Goal: Communication & Community: Answer question/provide support

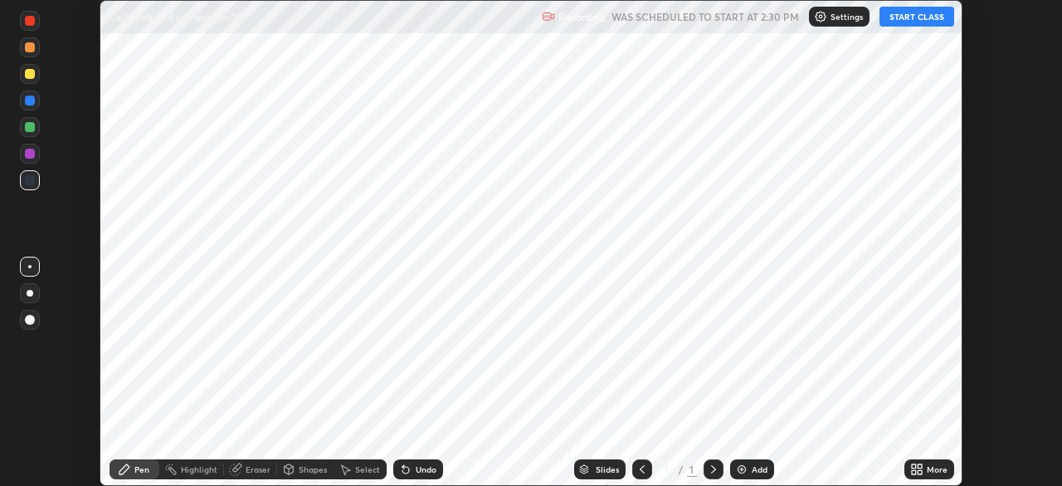
scroll to position [486, 1061]
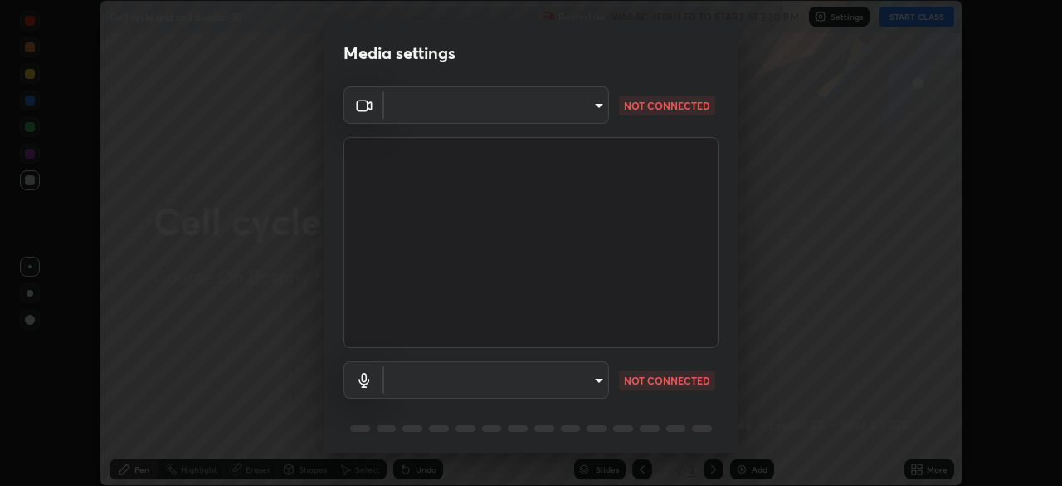
type input "49997c5035a380d1e4bfd67072f4403f37fcfd6159da511fce73e868ba03c42c"
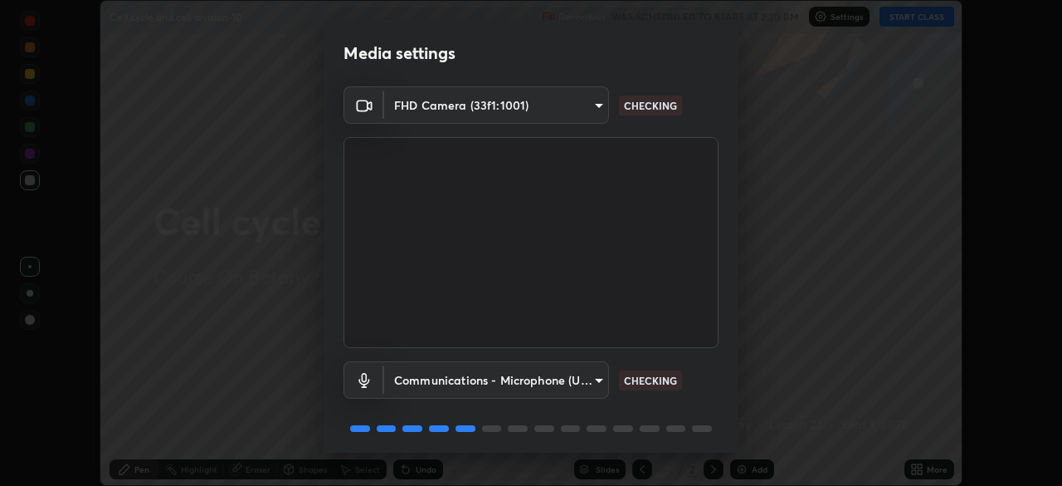
scroll to position [59, 0]
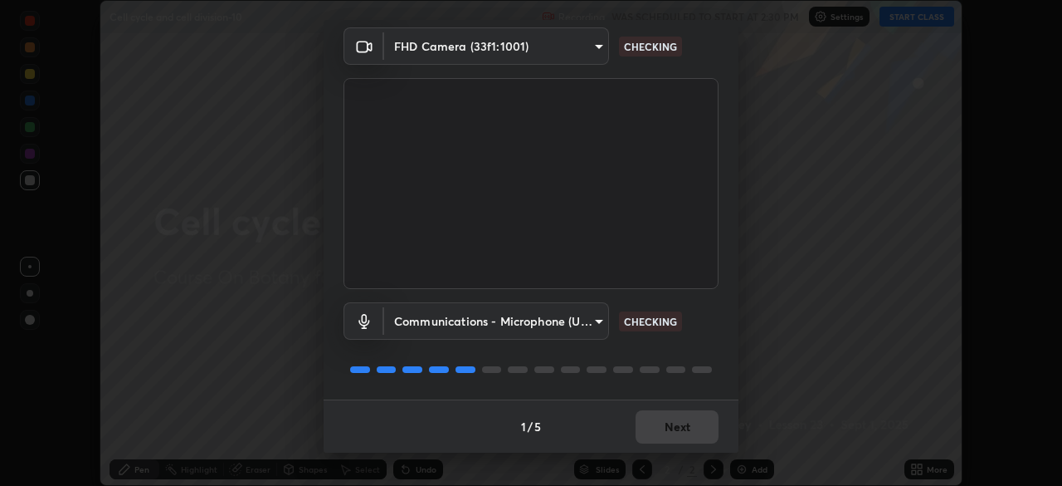
click at [599, 333] on body "Erase all Cell cycle and cell division-10 Recording WAS SCHEDULED TO START AT 2…" at bounding box center [531, 243] width 1062 height 486
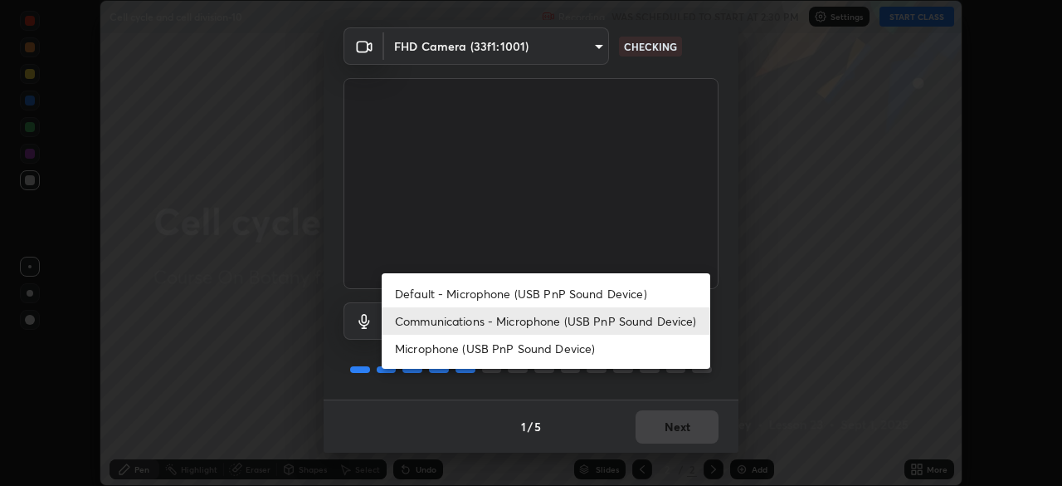
click at [602, 294] on li "Default - Microphone (USB PnP Sound Device)" at bounding box center [546, 293] width 329 height 27
type input "default"
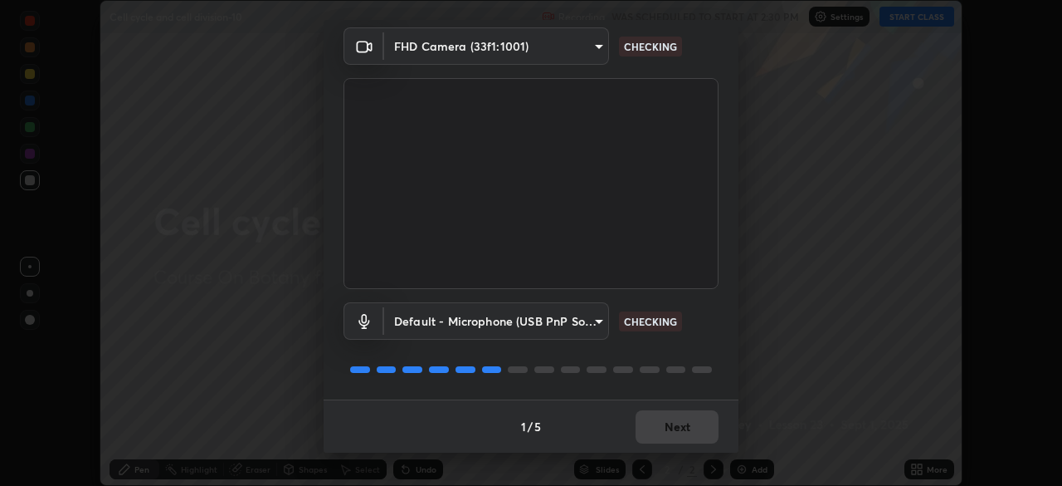
click at [596, 323] on body "Erase all Cell cycle and cell division-10 Recording WAS SCHEDULED TO START AT 2…" at bounding box center [531, 243] width 1062 height 486
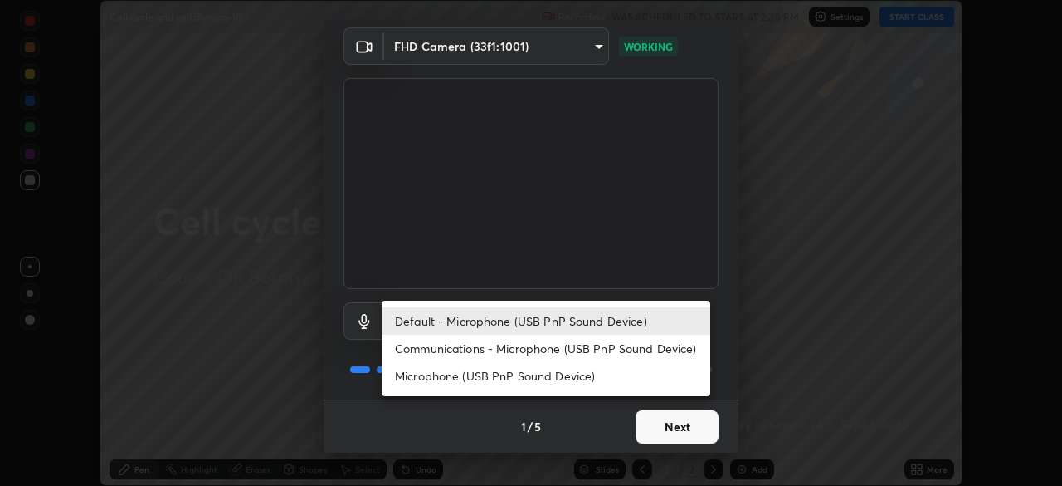
click at [681, 416] on div at bounding box center [531, 243] width 1062 height 486
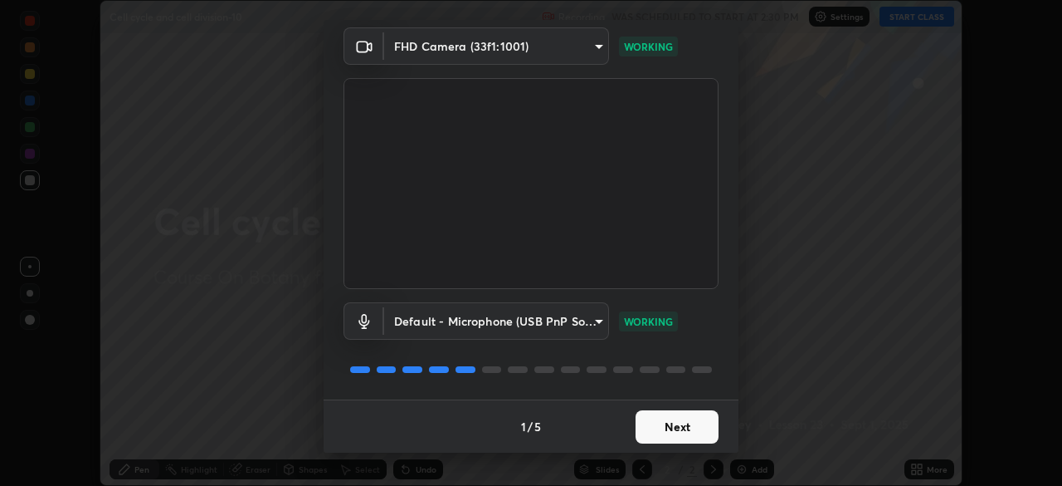
click at [681, 414] on div "Default - Microphone (USB PnP Sound Device) Communications - Microphone (USB Pn…" at bounding box center [531, 243] width 1062 height 486
click at [681, 414] on button "Next" at bounding box center [677, 426] width 83 height 33
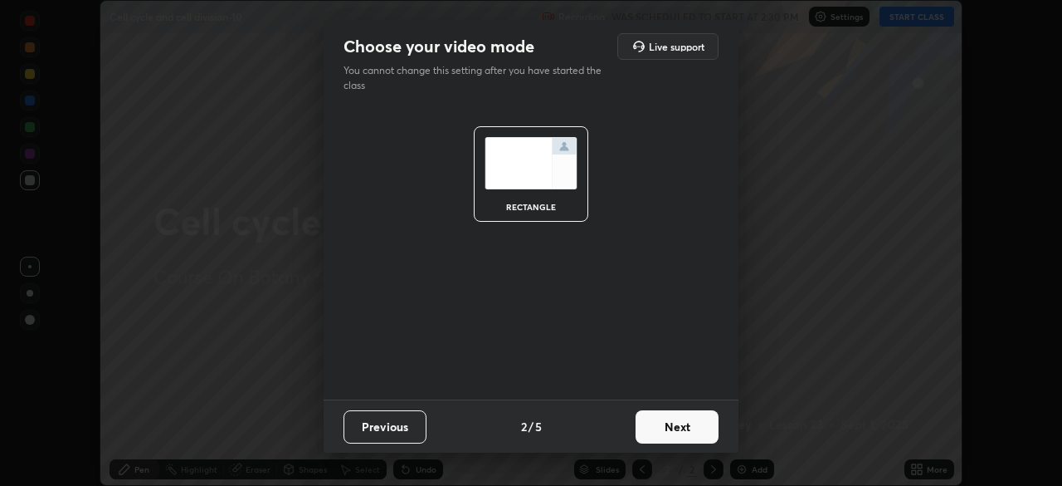
scroll to position [0, 0]
click at [699, 428] on button "Next" at bounding box center [677, 426] width 83 height 33
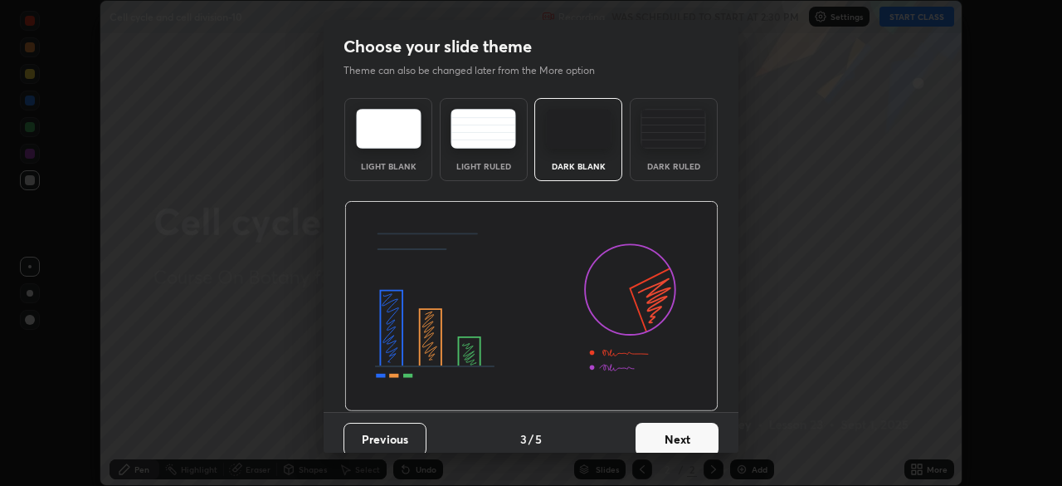
click at [700, 426] on button "Next" at bounding box center [677, 438] width 83 height 33
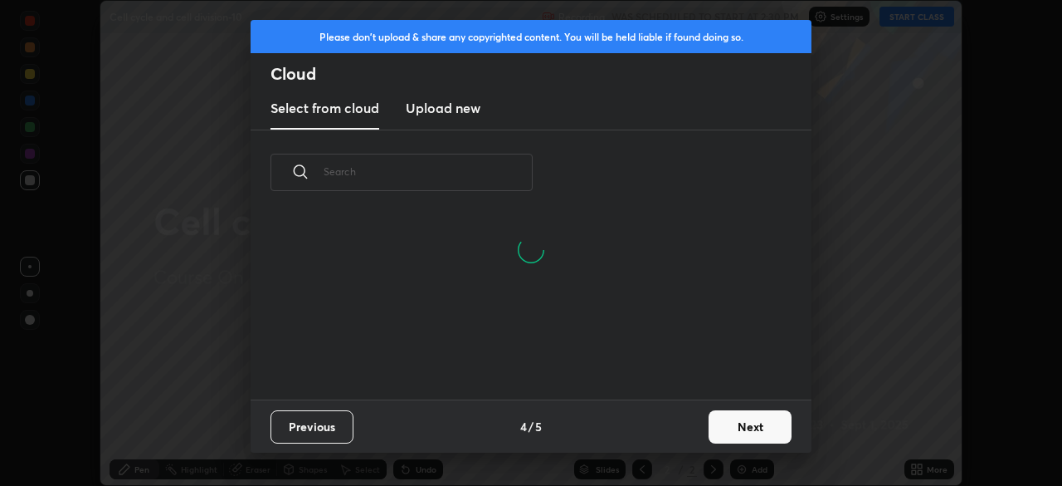
click at [769, 437] on button "Next" at bounding box center [750, 426] width 83 height 33
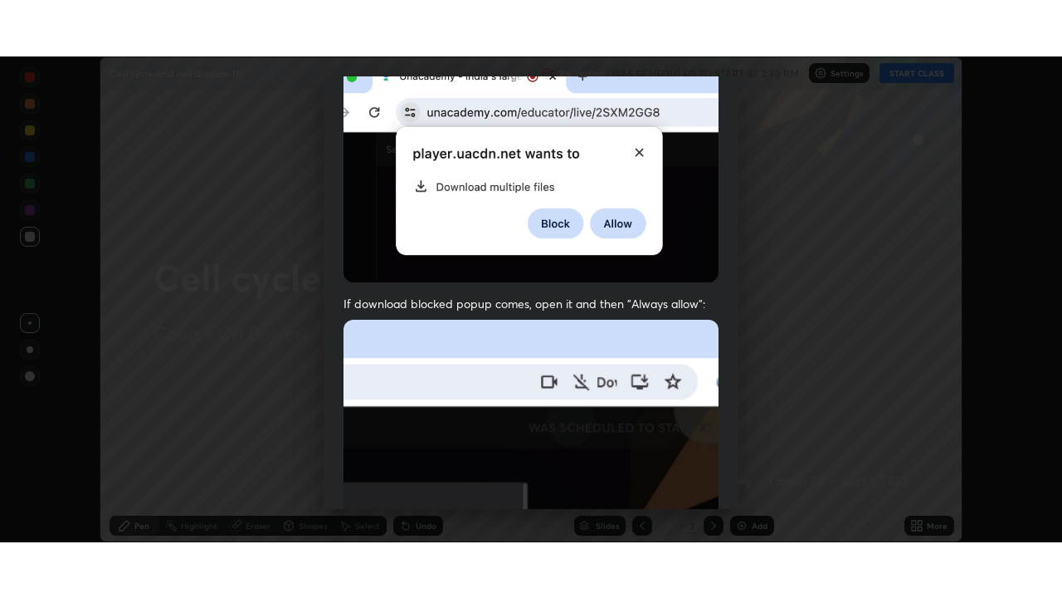
scroll to position [398, 0]
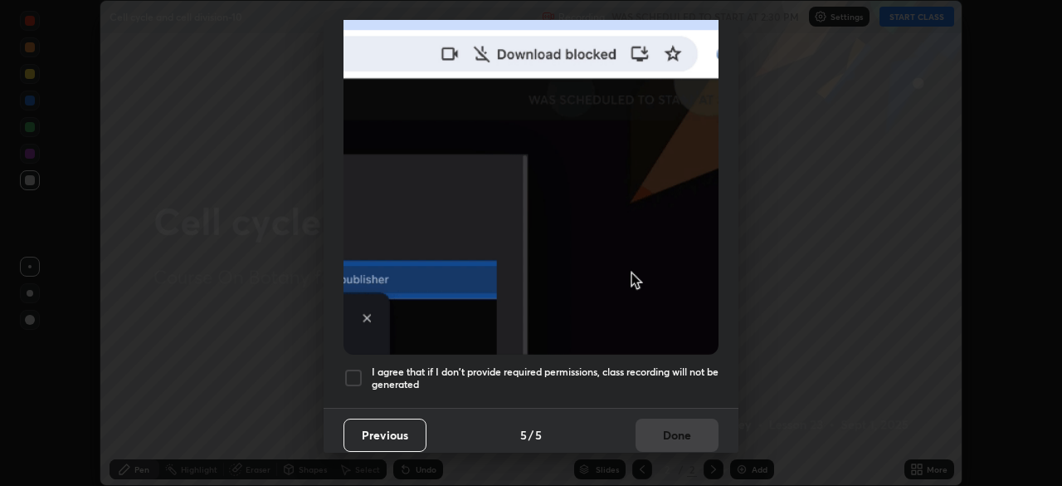
click at [352, 368] on div at bounding box center [354, 378] width 20 height 20
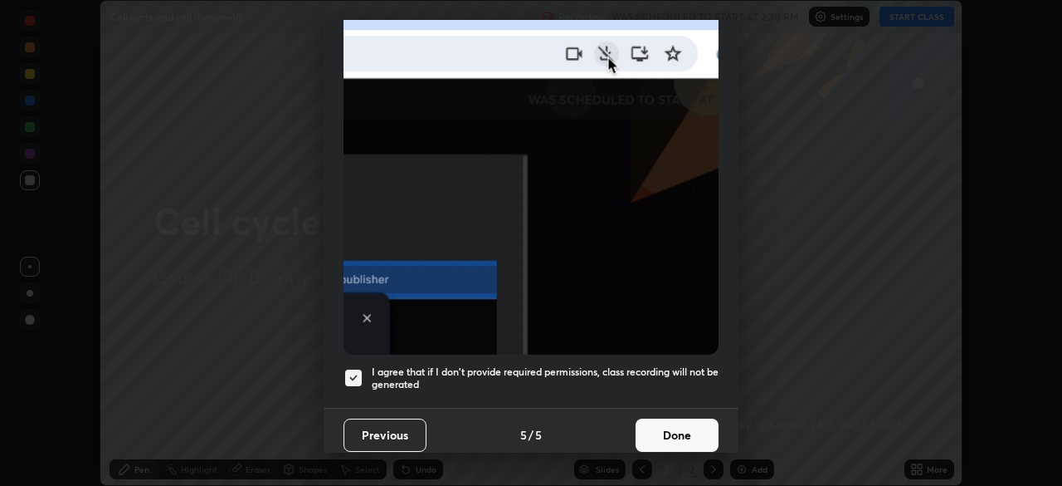
click at [661, 420] on button "Done" at bounding box center [677, 434] width 83 height 33
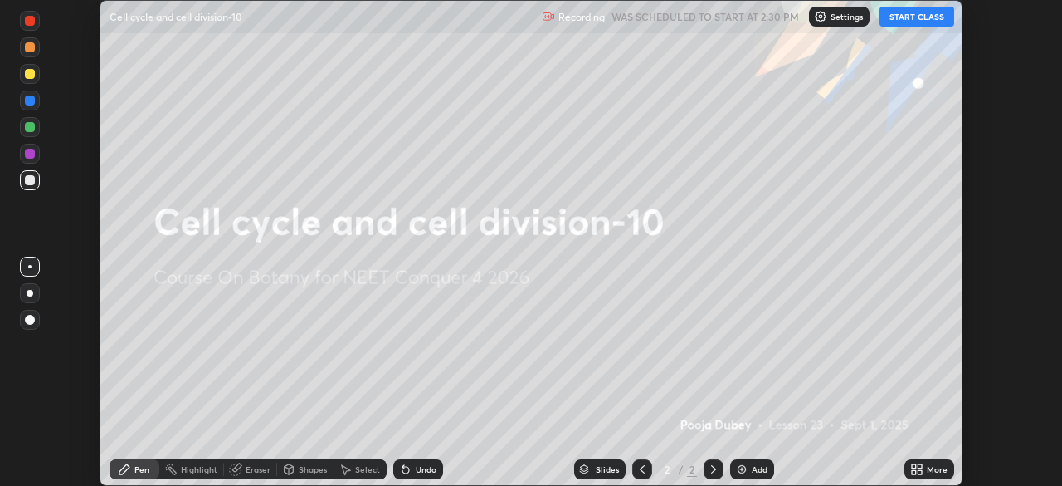
click at [914, 26] on button "START CLASS" at bounding box center [917, 17] width 75 height 20
click at [920, 466] on icon at bounding box center [920, 466] width 4 height 4
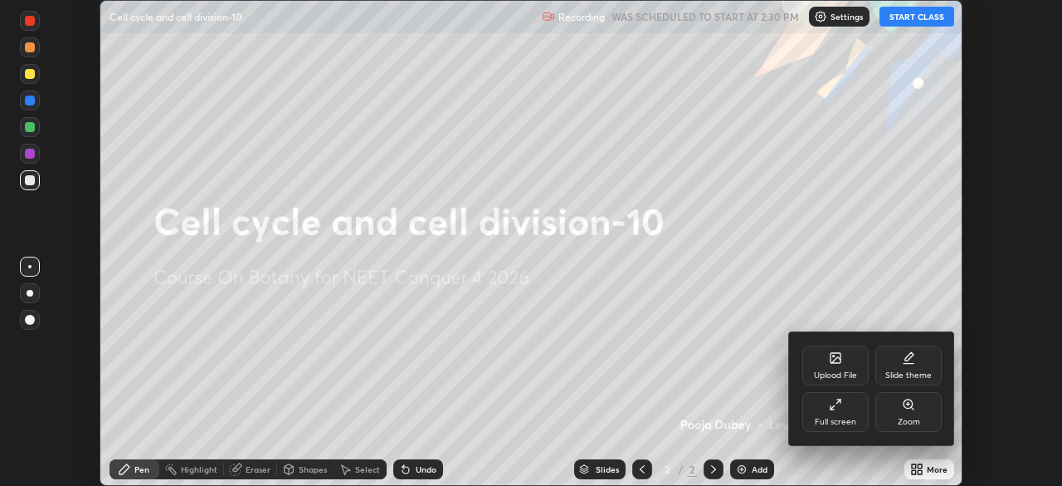
click at [862, 416] on div "Full screen" at bounding box center [836, 412] width 66 height 40
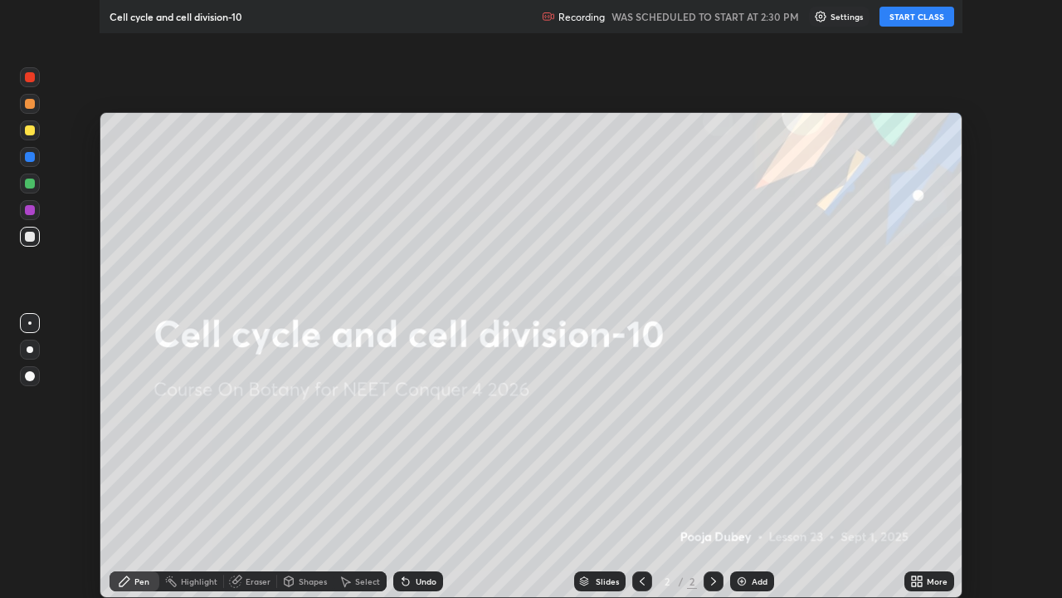
scroll to position [598, 1062]
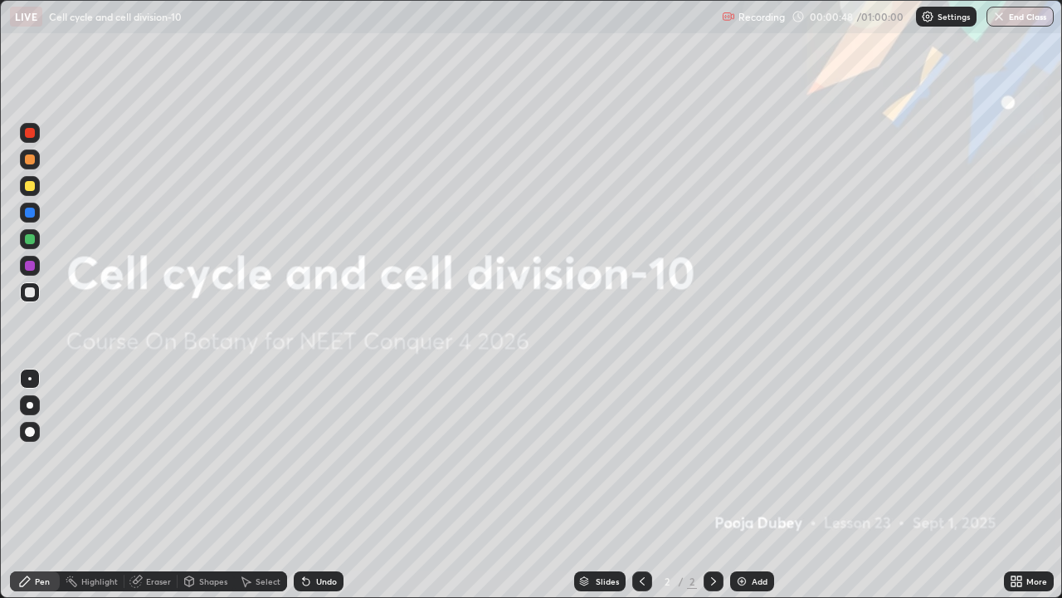
click at [1037, 485] on div "More" at bounding box center [1037, 581] width 21 height 8
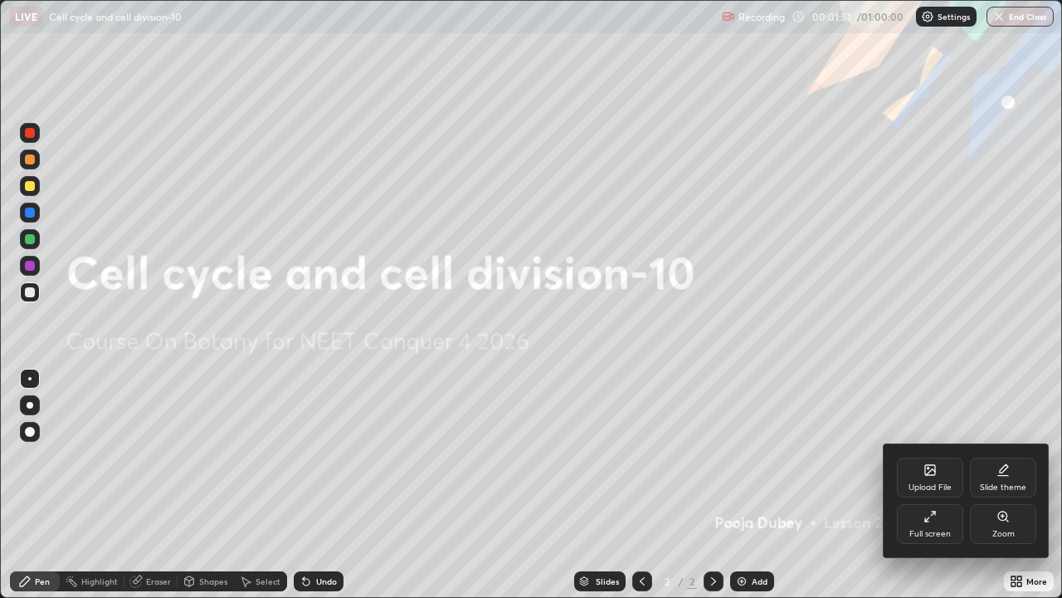
click at [717, 485] on div at bounding box center [531, 299] width 1062 height 598
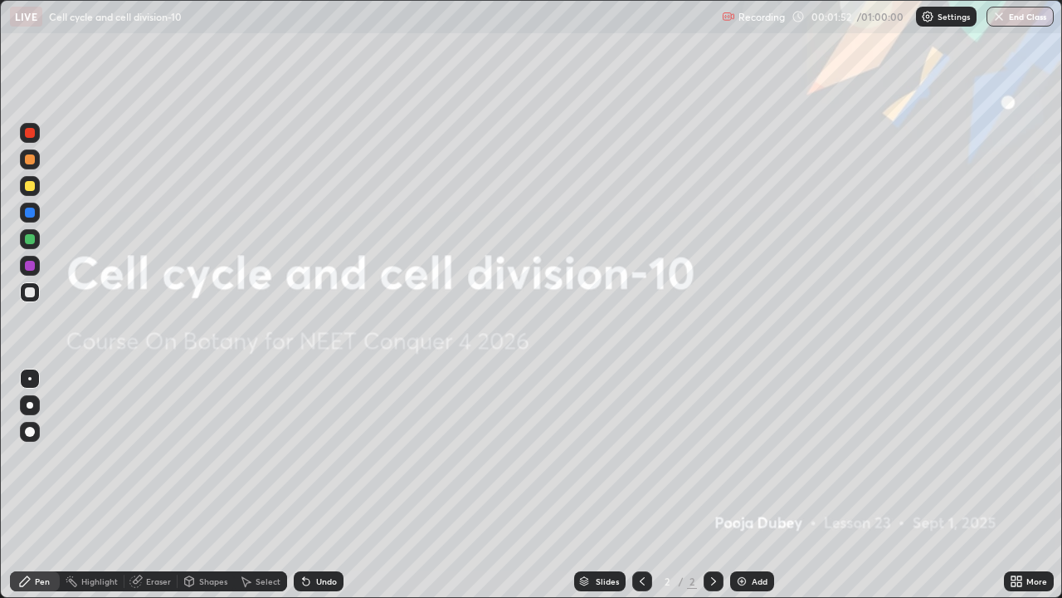
click at [752, 485] on div "Add" at bounding box center [760, 581] width 16 height 8
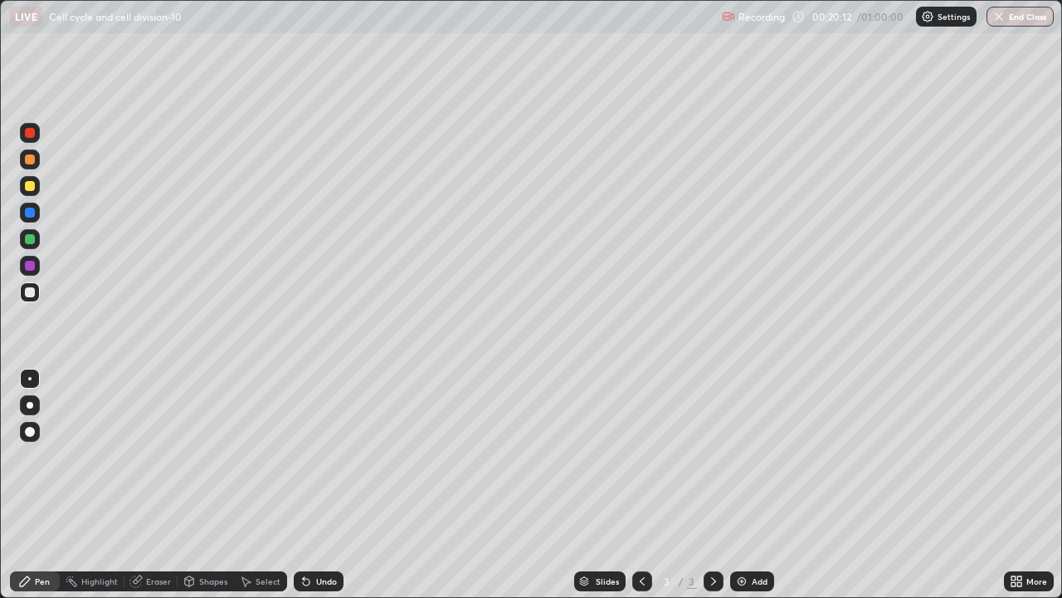
click at [752, 485] on div "Add" at bounding box center [760, 581] width 16 height 8
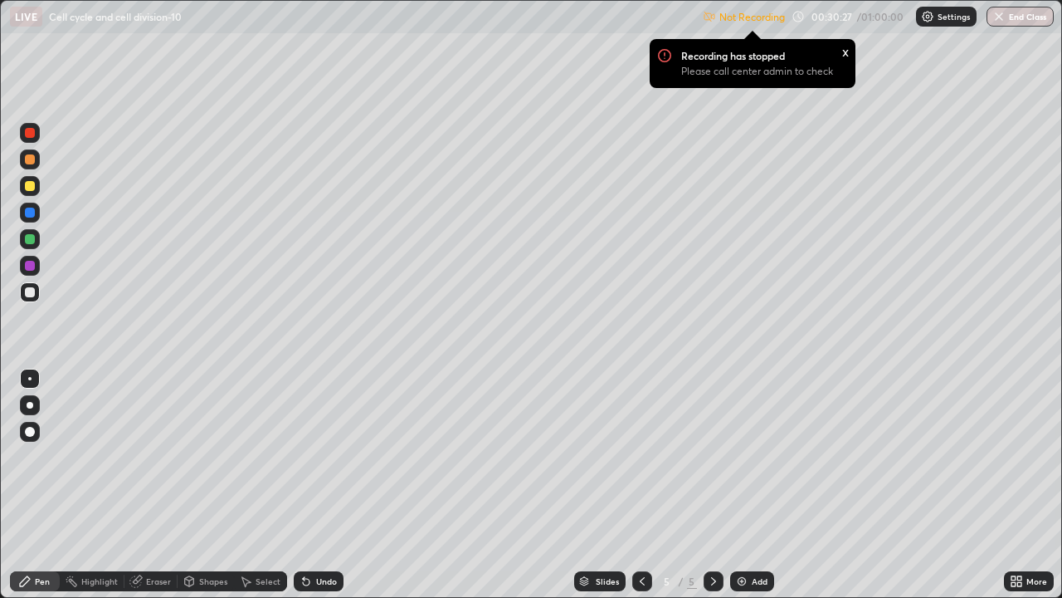
click at [847, 58] on div "x" at bounding box center [845, 50] width 7 height 17
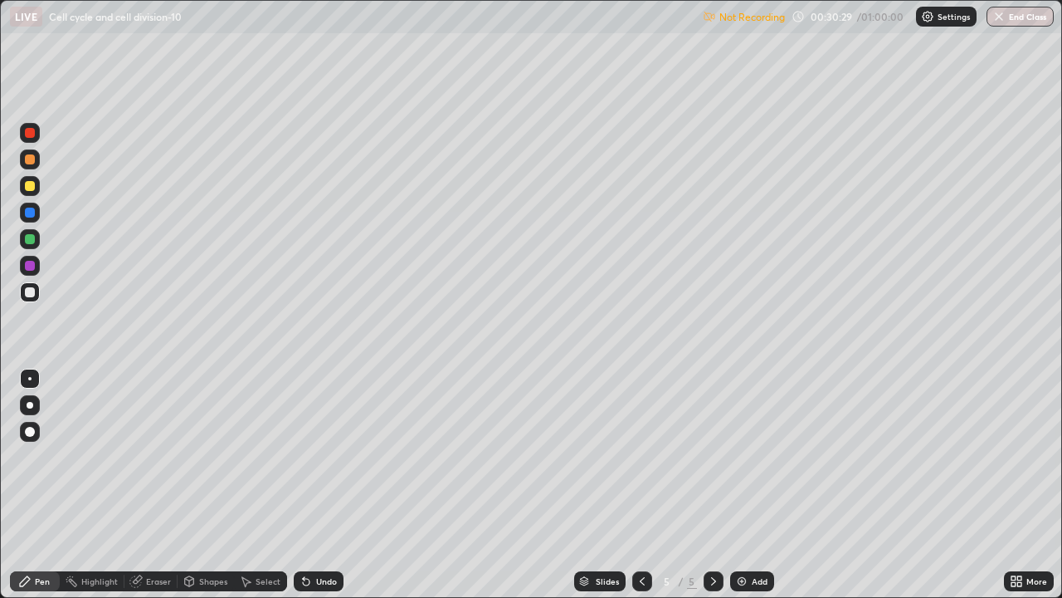
click at [614, 485] on div "Slides" at bounding box center [607, 581] width 23 height 8
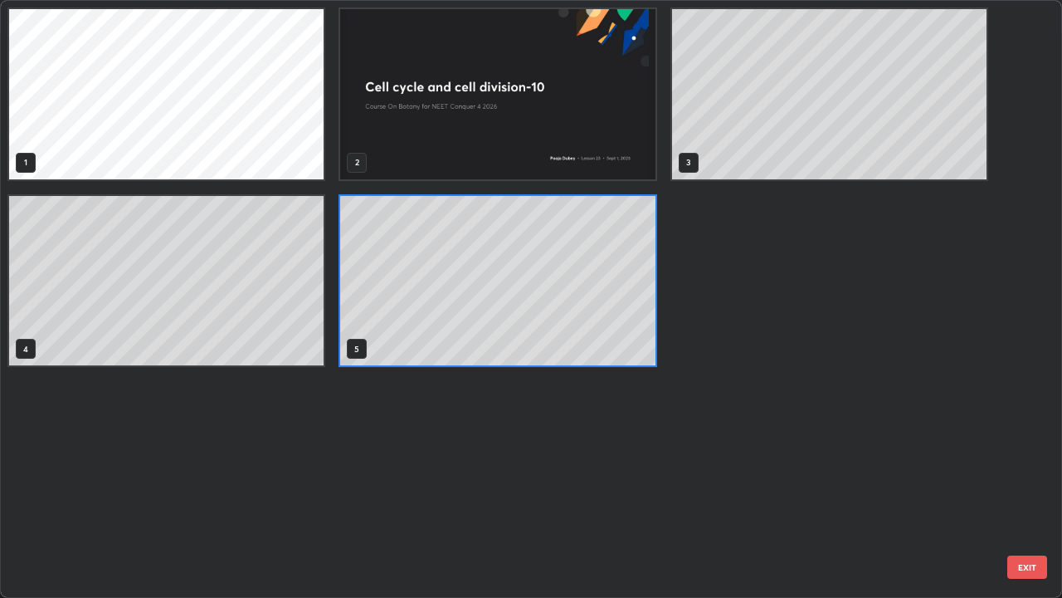
scroll to position [591, 1052]
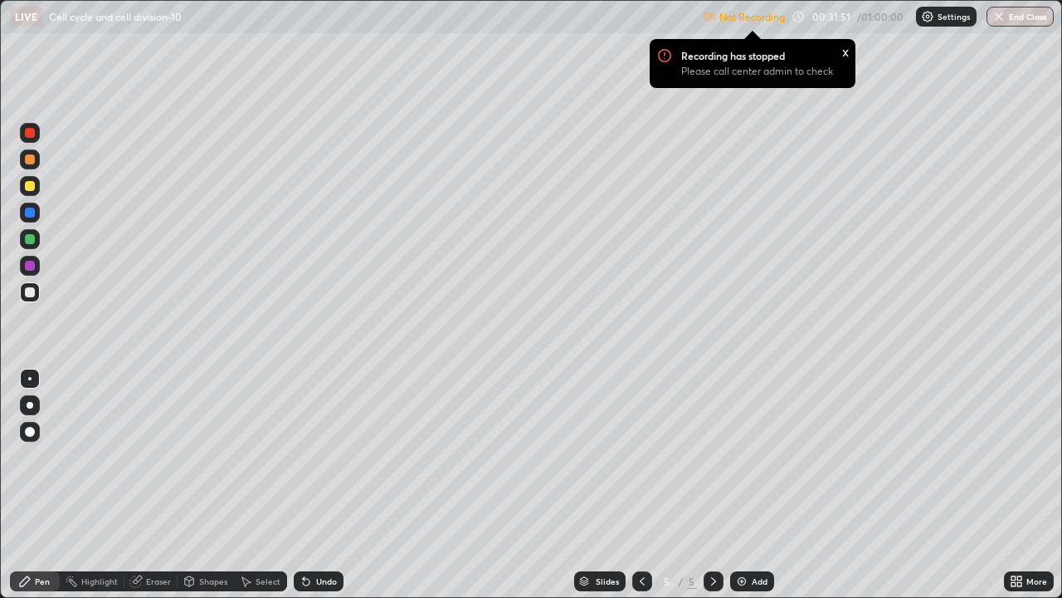
click at [712, 485] on icon at bounding box center [713, 580] width 13 height 13
click at [752, 485] on div "Add" at bounding box center [760, 581] width 16 height 8
click at [842, 56] on div "x" at bounding box center [845, 50] width 7 height 17
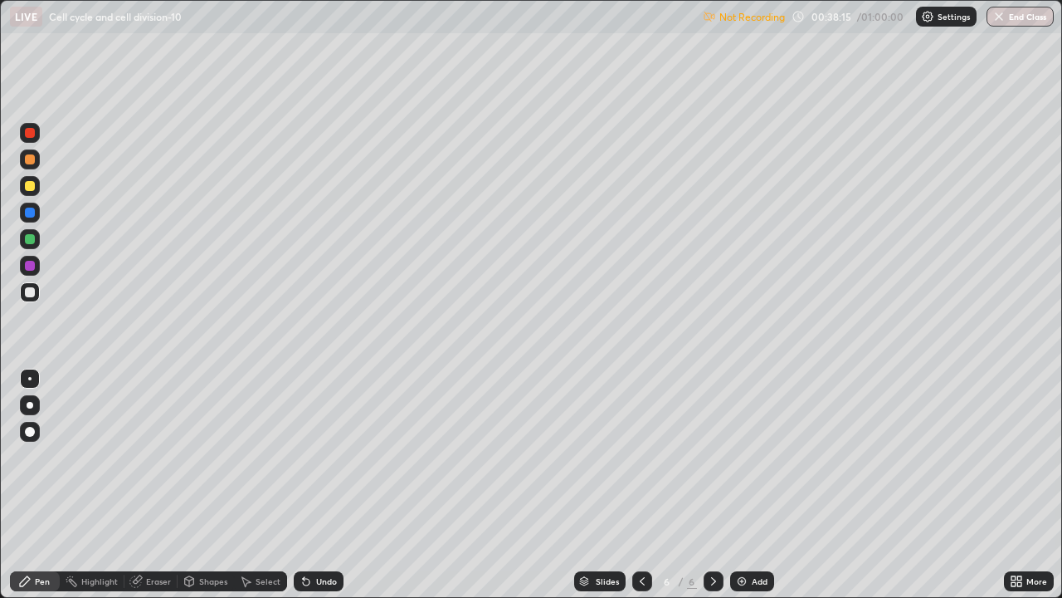
click at [642, 485] on icon at bounding box center [642, 580] width 13 height 13
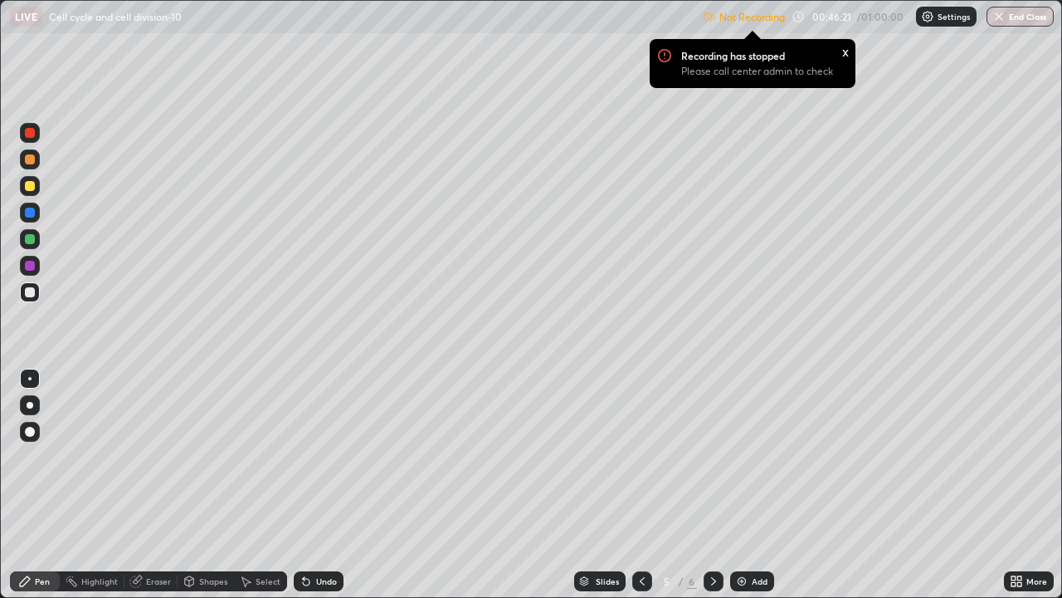
click at [757, 485] on div "Add" at bounding box center [760, 581] width 16 height 8
click at [996, 25] on button "End Class" at bounding box center [1021, 17] width 66 height 20
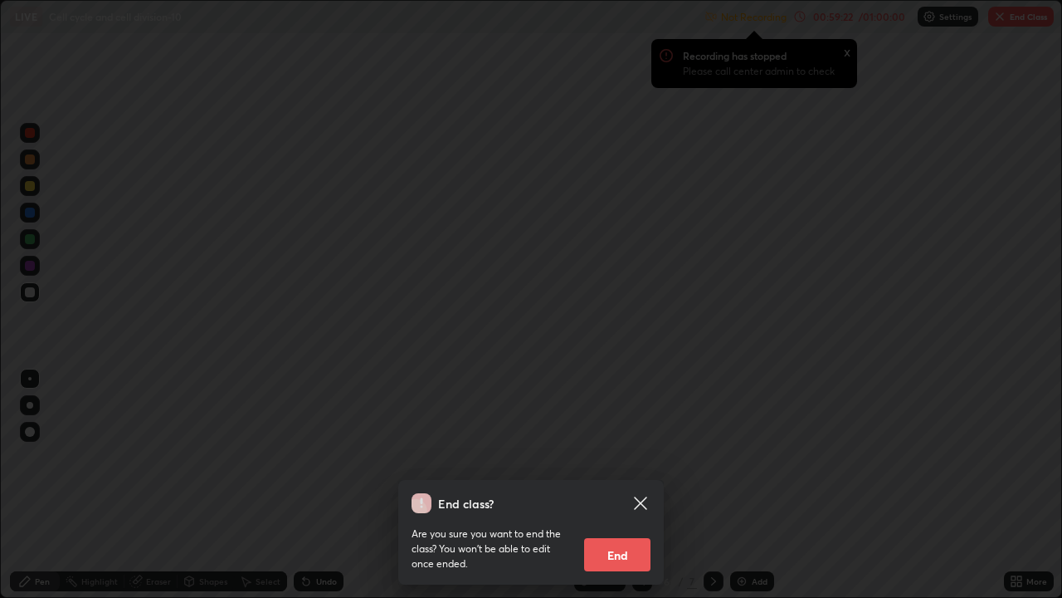
click at [633, 485] on button "End" at bounding box center [617, 554] width 66 height 33
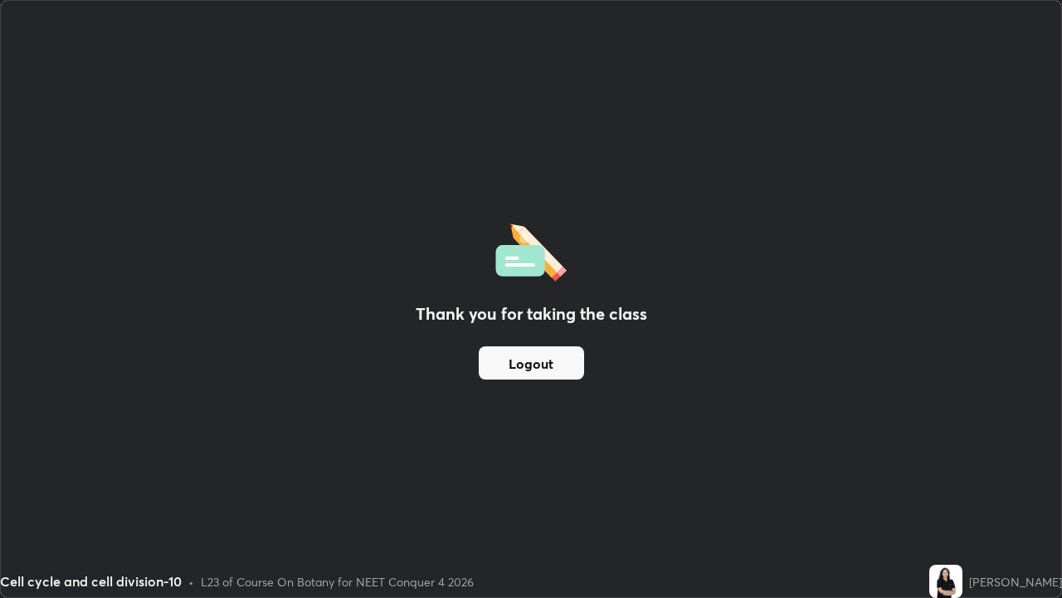
click at [512, 370] on button "Logout" at bounding box center [531, 362] width 105 height 33
click at [542, 378] on button "Logout" at bounding box center [531, 362] width 105 height 33
